Goal: Check status: Check status

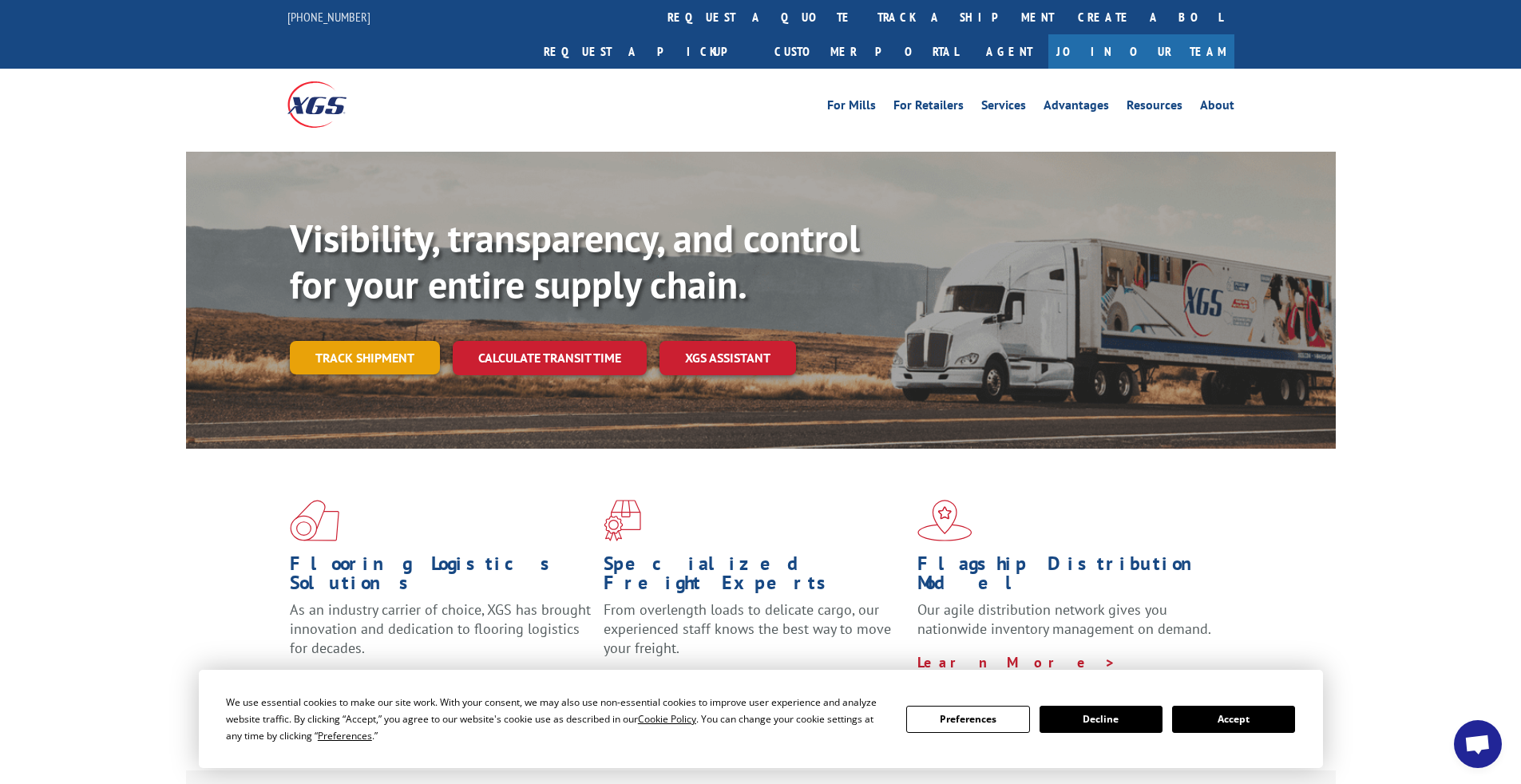
click at [371, 341] on link "Track shipment" at bounding box center [365, 357] width 150 height 33
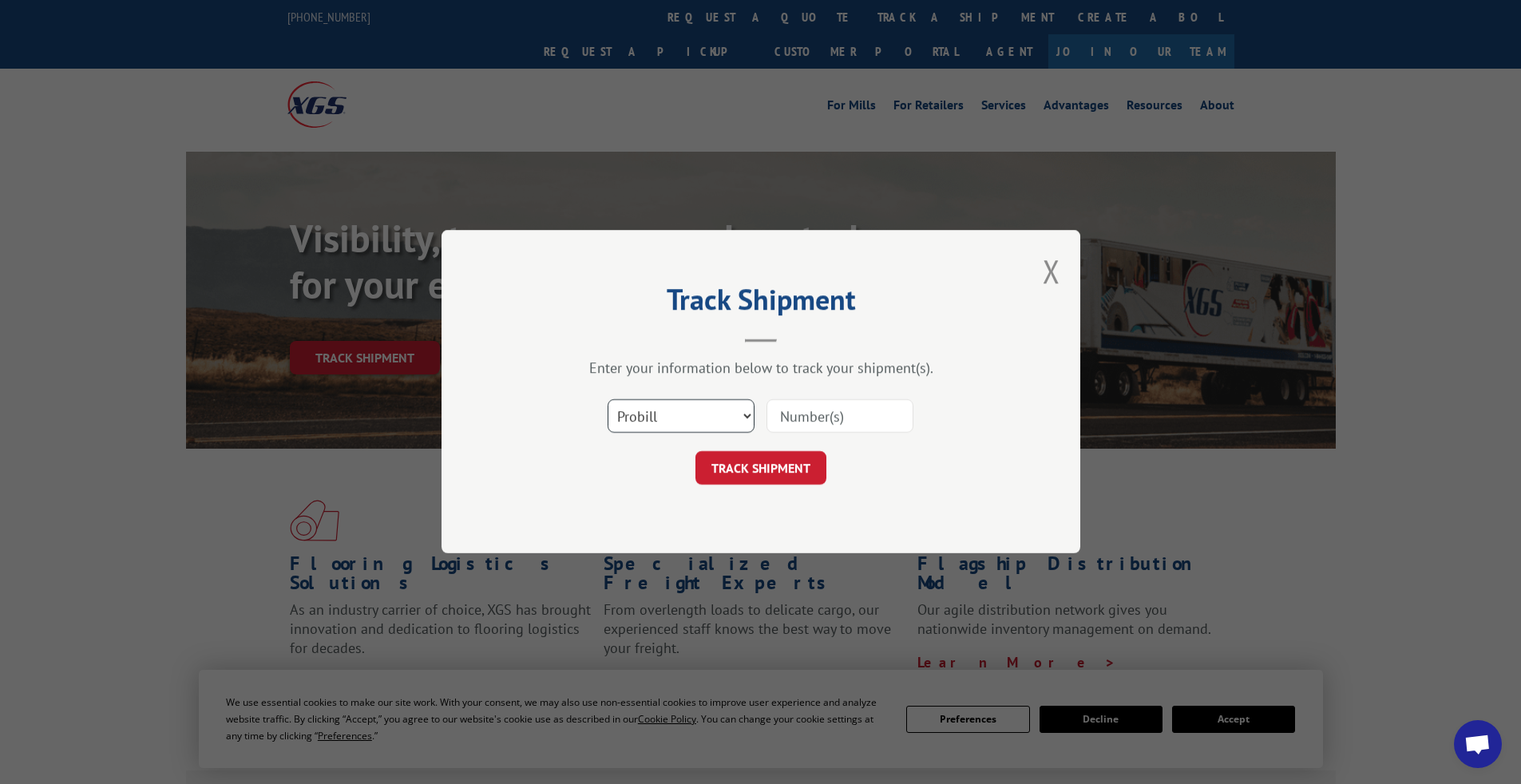
click at [666, 415] on select "Select category... Probill BOL PO" at bounding box center [681, 416] width 147 height 33
paste input "17688889"
type input "17688889"
click at [666, 466] on button "TRACK SHIPMENT" at bounding box center [760, 468] width 131 height 33
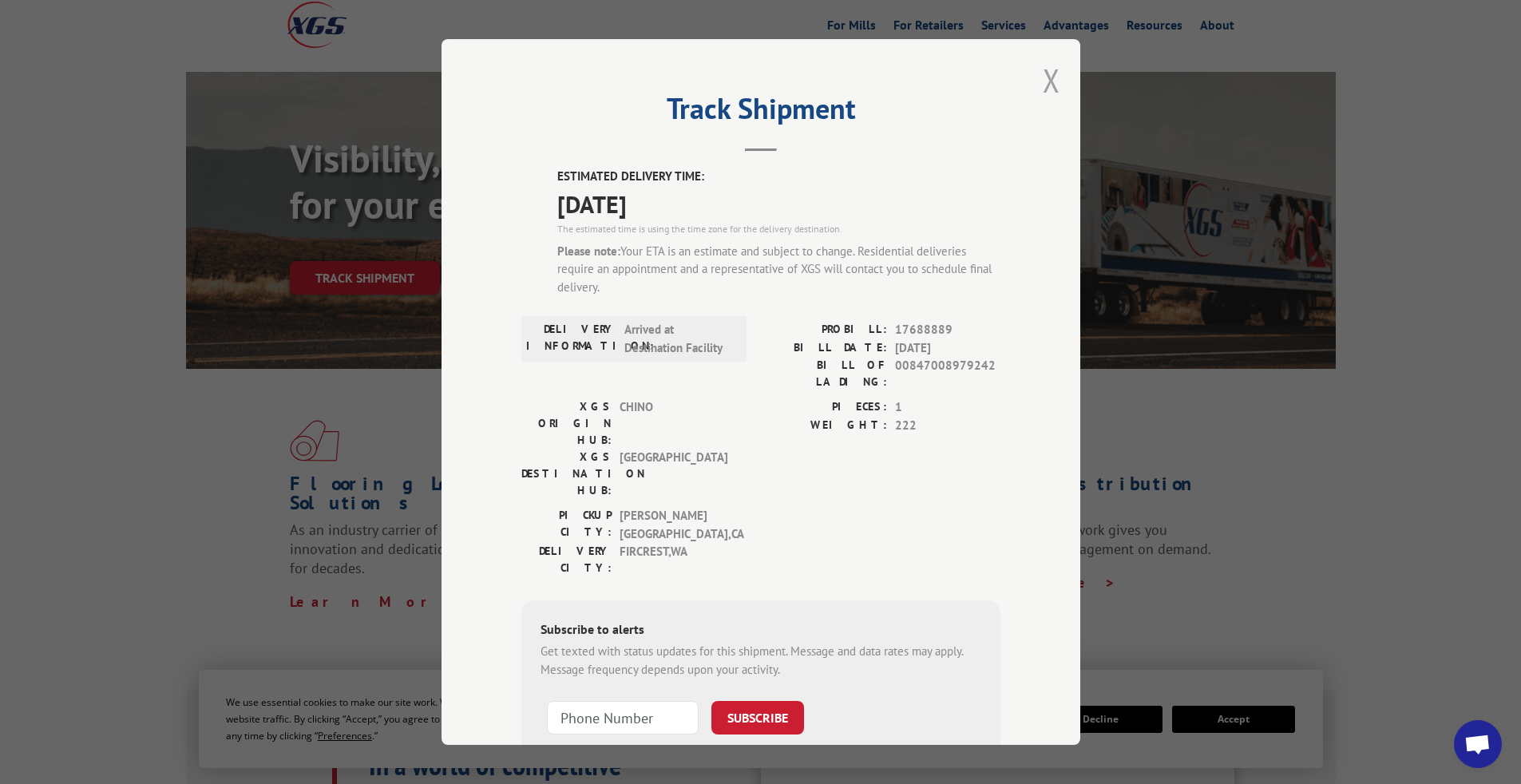
click at [666, 87] on button "Close modal" at bounding box center [1051, 80] width 18 height 43
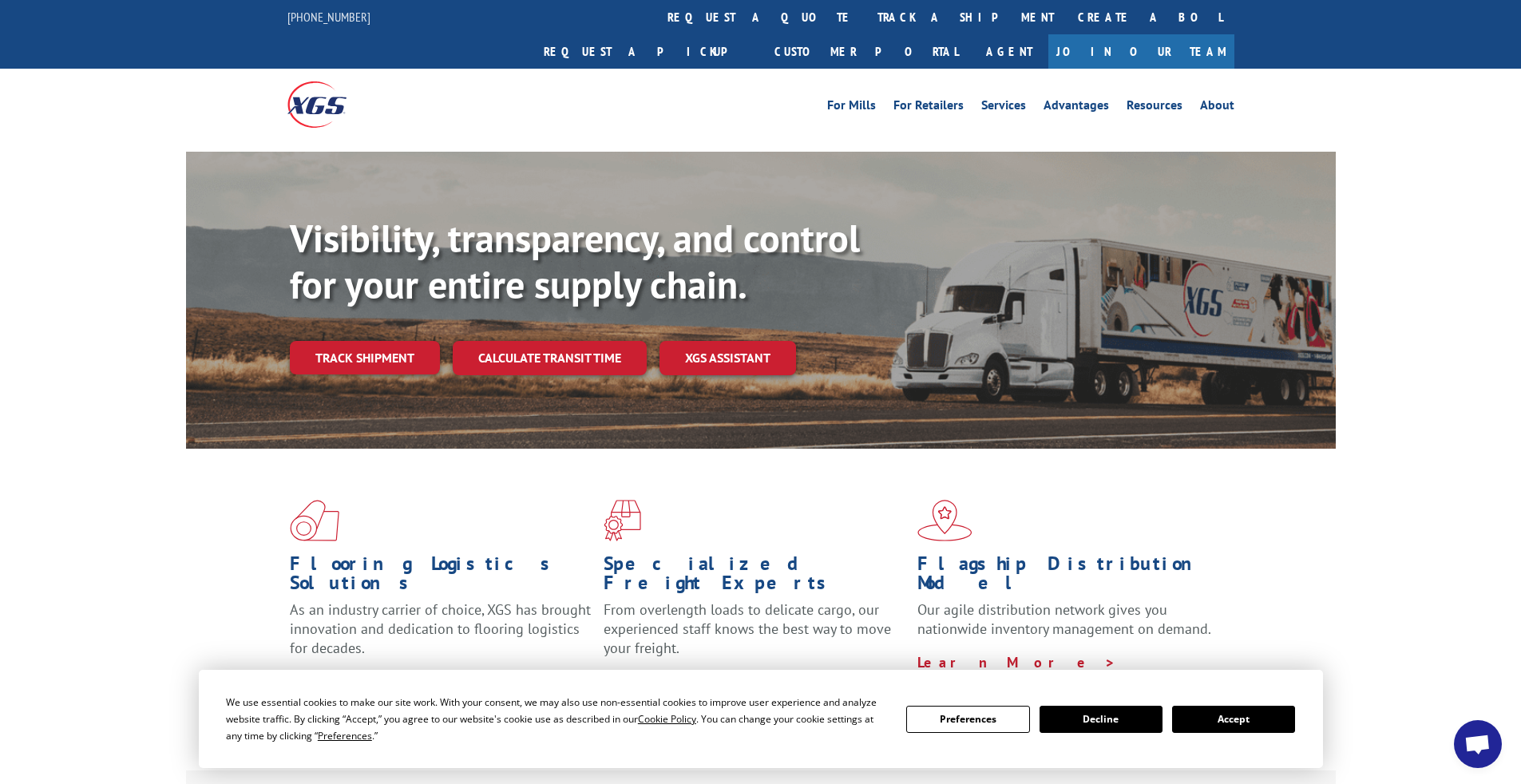
click at [666, 513] on button "Decline" at bounding box center [1101, 719] width 123 height 27
